Goal: Information Seeking & Learning: Learn about a topic

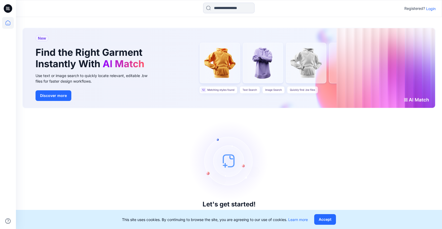
click at [431, 8] on p "Login" at bounding box center [431, 9] width 10 height 6
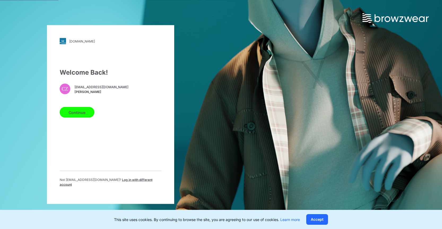
click at [77, 116] on button "Continue" at bounding box center [77, 112] width 35 height 11
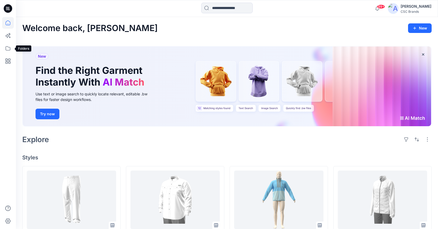
click at [9, 50] on icon at bounding box center [8, 48] width 12 height 12
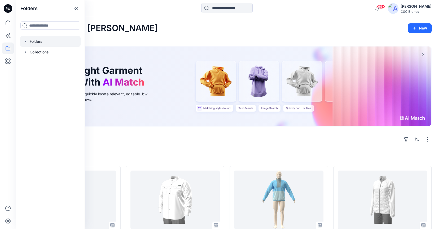
click at [30, 41] on div at bounding box center [50, 41] width 60 height 11
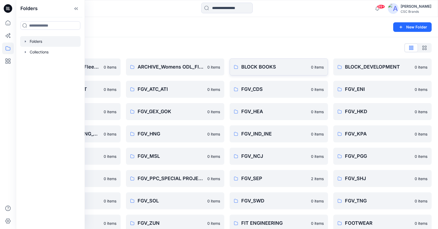
click at [279, 75] on link "BLOCK BOOKS 0 items" at bounding box center [279, 66] width 98 height 17
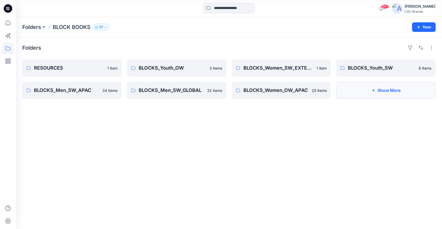
click at [377, 93] on button "Show More" at bounding box center [385, 90] width 99 height 17
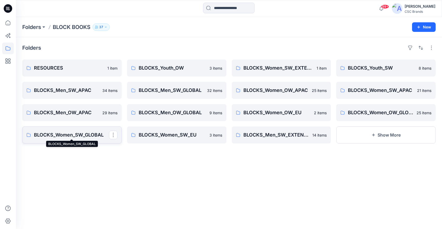
click at [73, 133] on p "BLOCKS_Women_SW_GLOBAL" at bounding box center [71, 134] width 75 height 7
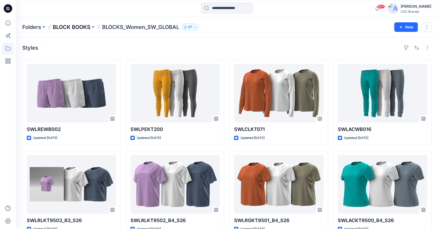
click at [70, 28] on p "BLOCK BOOKS" at bounding box center [72, 26] width 38 height 7
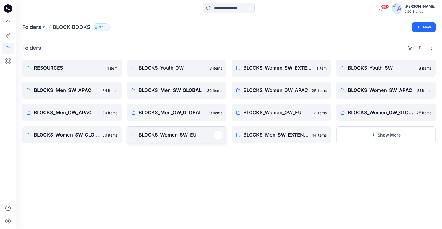
click at [171, 134] on p "BLOCKS_Women_SW_EU" at bounding box center [176, 134] width 75 height 7
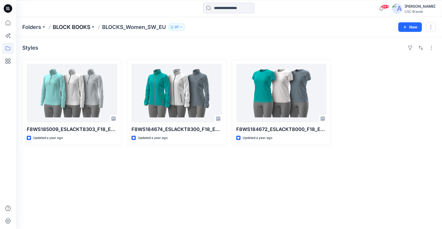
click at [81, 27] on p "BLOCK BOOKS" at bounding box center [72, 26] width 38 height 7
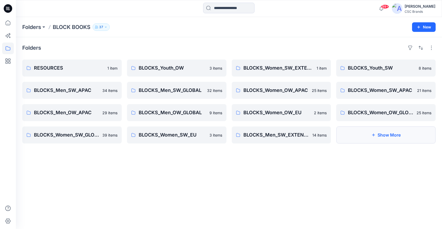
click at [388, 134] on button "Show More" at bounding box center [385, 134] width 99 height 17
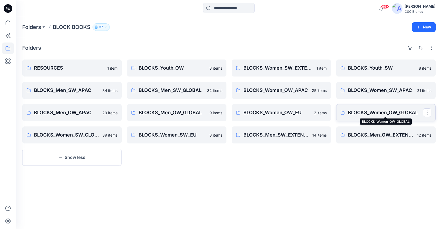
click at [380, 111] on p "BLOCKS_Women_OW_GLOBAL" at bounding box center [385, 112] width 75 height 7
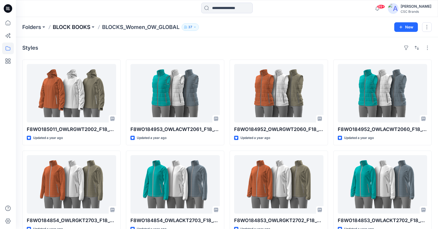
click at [83, 27] on p "BLOCK BOOKS" at bounding box center [72, 26] width 38 height 7
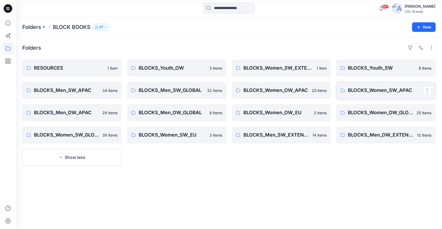
click at [361, 90] on p "BLOCKS_Women_SW_APAC" at bounding box center [385, 89] width 75 height 7
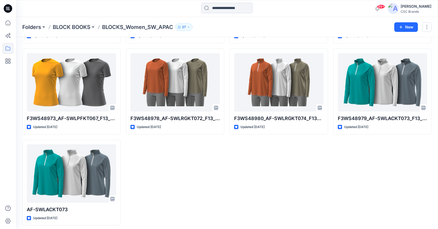
scroll to position [377, 0]
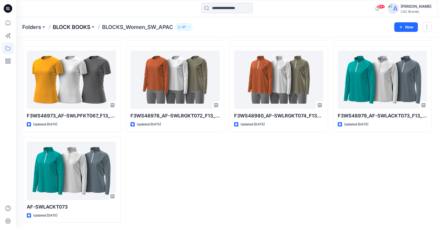
click at [71, 25] on p "BLOCK BOOKS" at bounding box center [72, 26] width 38 height 7
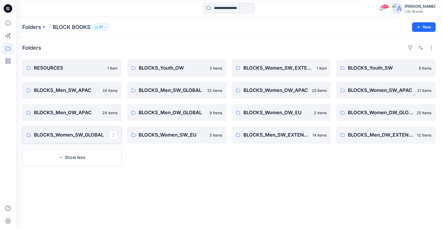
click at [94, 138] on p "BLOCKS_Women_SW_GLOBAL" at bounding box center [71, 134] width 75 height 7
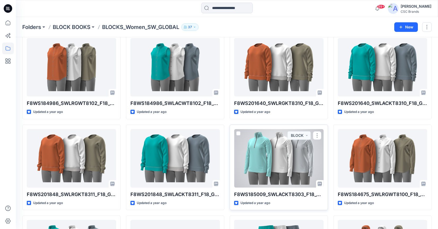
scroll to position [237, 0]
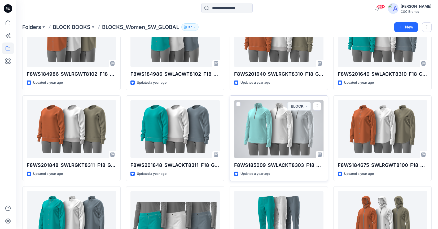
click at [274, 136] on div at bounding box center [278, 129] width 89 height 58
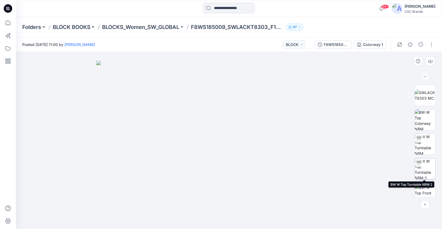
click at [425, 168] on img at bounding box center [425, 168] width 21 height 21
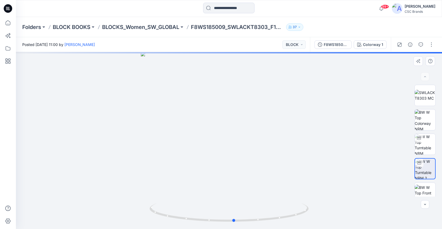
drag, startPoint x: 225, startPoint y: 159, endPoint x: 255, endPoint y: 158, distance: 30.0
click at [255, 158] on div at bounding box center [229, 140] width 426 height 177
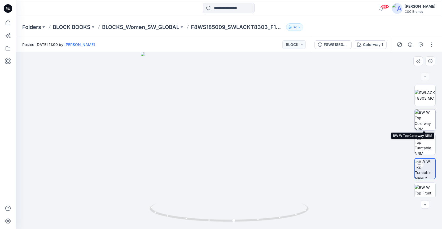
click at [424, 125] on img at bounding box center [425, 119] width 21 height 21
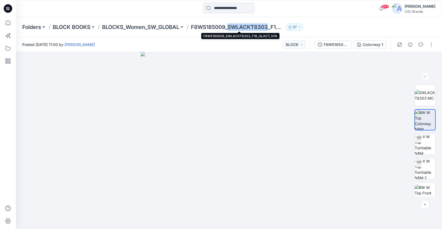
drag, startPoint x: 230, startPoint y: 27, endPoint x: 270, endPoint y: 29, distance: 39.8
click at [270, 29] on p "F8WS185009_SWLACKT8303_F18_GLACT_VFA" at bounding box center [237, 26] width 93 height 7
copy p "SWLACKT8303"
click at [137, 26] on p "BLOCKS_Women_SW_GLOBAL" at bounding box center [140, 26] width 77 height 7
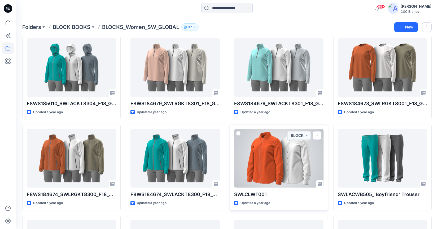
scroll to position [457, 0]
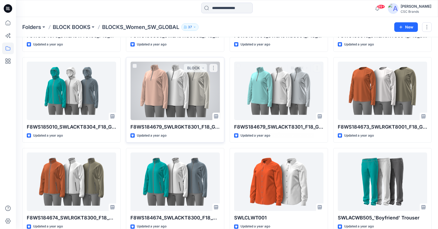
click at [175, 104] on div at bounding box center [174, 91] width 89 height 58
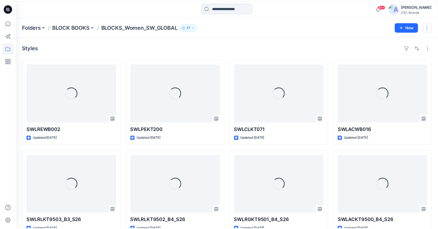
scroll to position [457, 0]
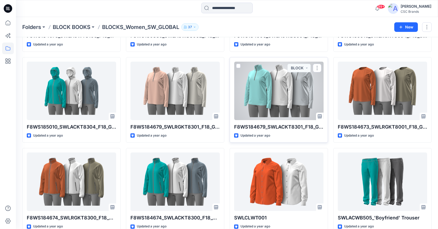
click at [285, 99] on div at bounding box center [278, 91] width 89 height 58
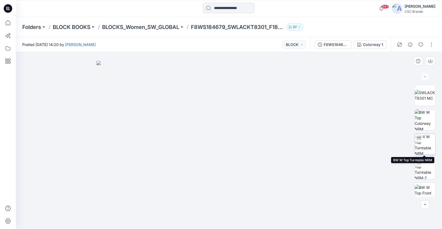
click at [423, 146] on img at bounding box center [425, 144] width 21 height 21
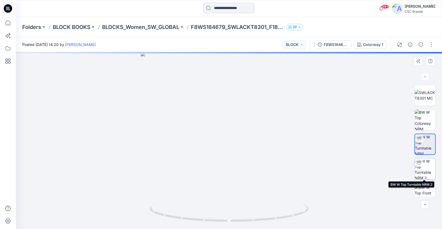
click at [426, 168] on img at bounding box center [425, 168] width 21 height 21
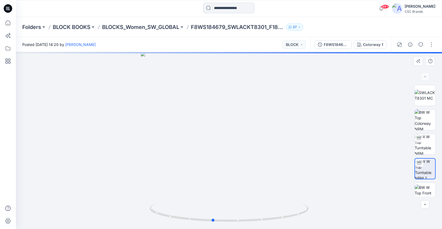
drag, startPoint x: 291, startPoint y: 150, endPoint x: 277, endPoint y: 151, distance: 14.1
click at [277, 151] on div at bounding box center [229, 140] width 426 height 177
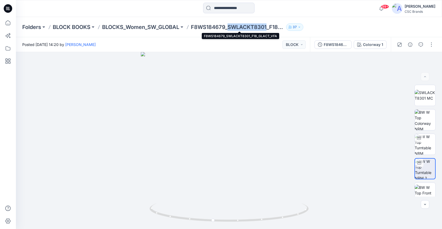
drag, startPoint x: 230, startPoint y: 27, endPoint x: 269, endPoint y: 30, distance: 38.8
click at [269, 30] on p "F8WS184679_SWLACKT8301_F18_GLACT_VFA" at bounding box center [237, 26] width 93 height 7
copy p "SWLACKT8301"
click at [141, 27] on p "BLOCKS_Women_SW_GLOBAL" at bounding box center [140, 26] width 77 height 7
